Goal: Task Accomplishment & Management: Manage account settings

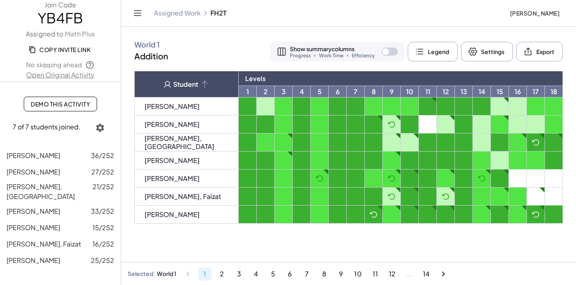
click at [392, 52] on div "button" at bounding box center [390, 52] width 16 height 8
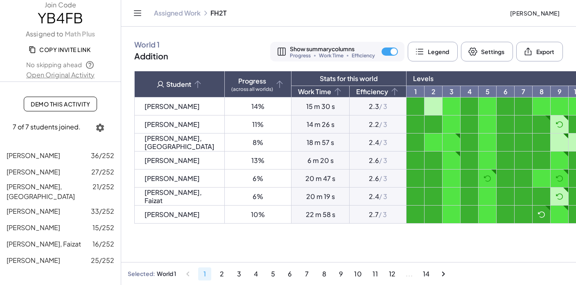
click at [385, 52] on div "button" at bounding box center [390, 52] width 16 height 8
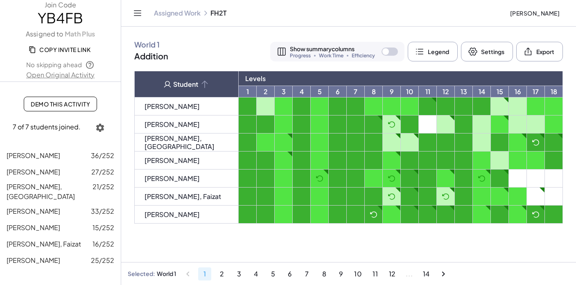
click at [419, 56] on icon at bounding box center [420, 52] width 10 height 10
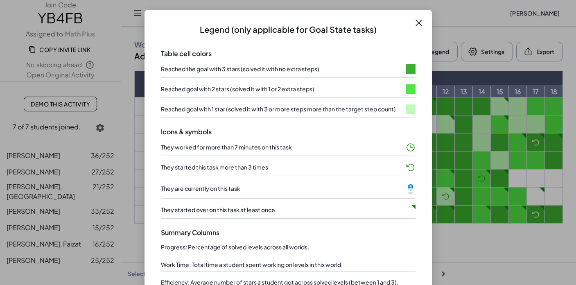
click at [417, 21] on icon at bounding box center [419, 23] width 10 height 10
